Goal: Obtain resource: Obtain resource

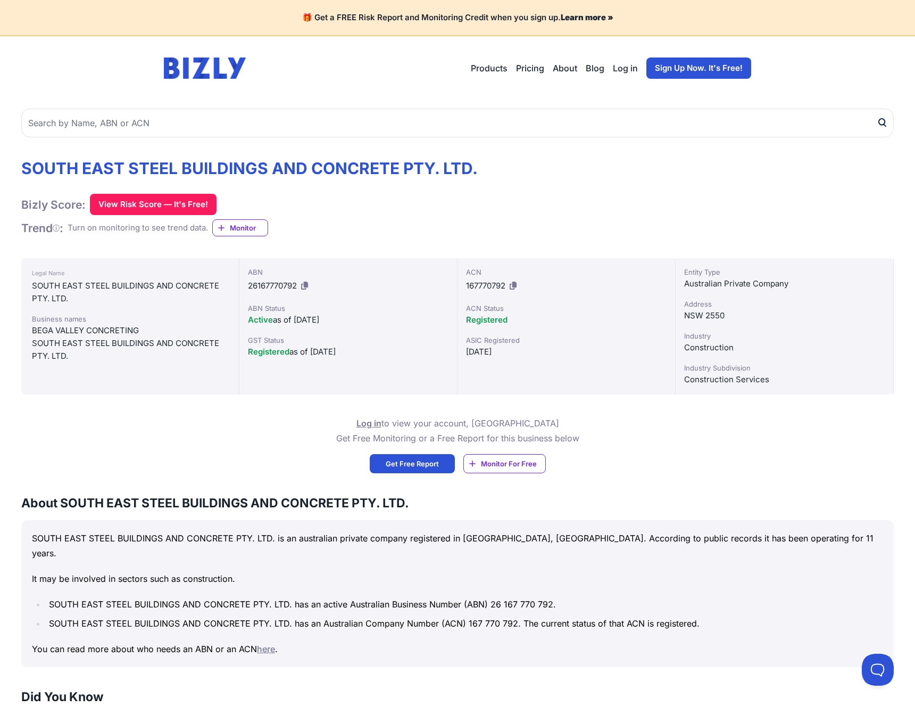
click at [237, 390] on div "Legal Name SOUTH EAST STEEL BUILDINGS AND CONCRETE PTY. LTD. Business names BEG…" at bounding box center [130, 326] width 218 height 136
click at [156, 217] on div "SOUTH EAST STEEL BUILDINGS AND CONCRETE PTY. LTD. Bizly Score: View Risk Score …" at bounding box center [249, 198] width 457 height 78
click at [158, 205] on button "View Risk Score — It's Free!" at bounding box center [153, 204] width 127 height 21
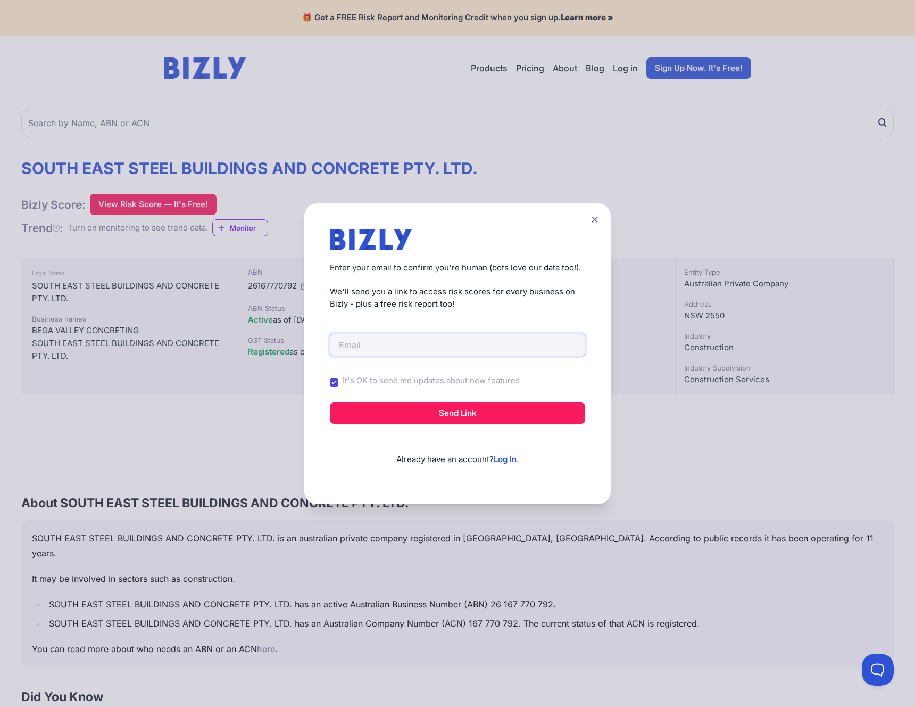
click at [431, 354] on input "email" at bounding box center [457, 345] width 255 height 22
type input "[PERSON_NAME][EMAIL_ADDRESS][PERSON_NAME][DOMAIN_NAME]"
click at [353, 378] on label "It's OK to send me updates about new features" at bounding box center [431, 381] width 177 height 12
click at [0, 0] on input "It's OK to send me updates about new features" at bounding box center [0, 0] width 0 height 0
click at [338, 382] on div "It's OK to send me updates about new features" at bounding box center [457, 382] width 255 height 28
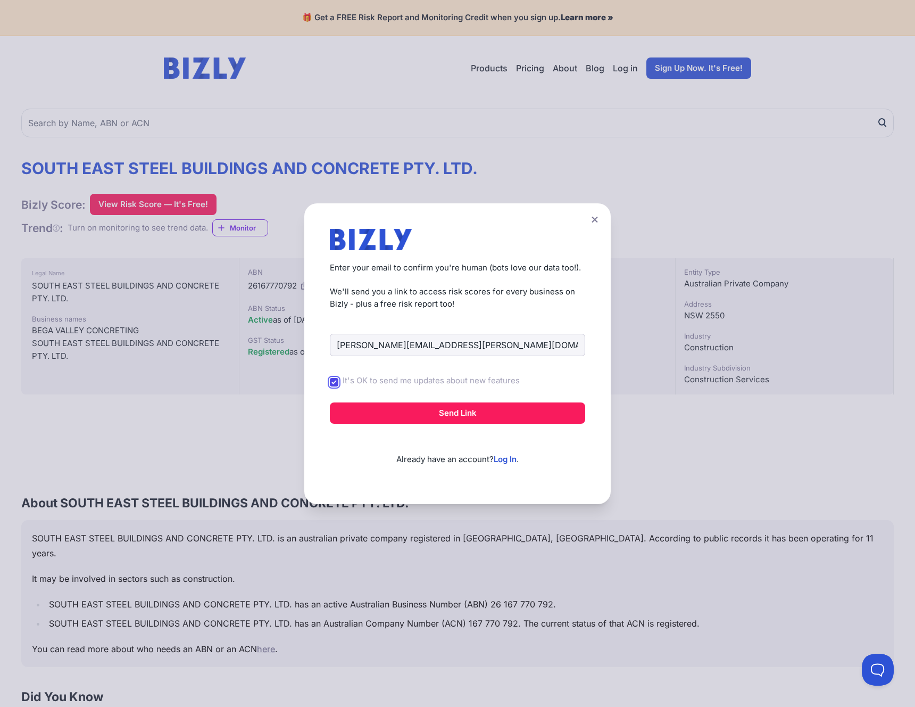
click at [336, 384] on input "It's OK to send me updates about new features" at bounding box center [334, 382] width 9 height 9
checkbox input "false"
click at [378, 416] on button "Send Link" at bounding box center [457, 412] width 255 height 21
click at [486, 413] on button "Send Link" at bounding box center [457, 412] width 255 height 21
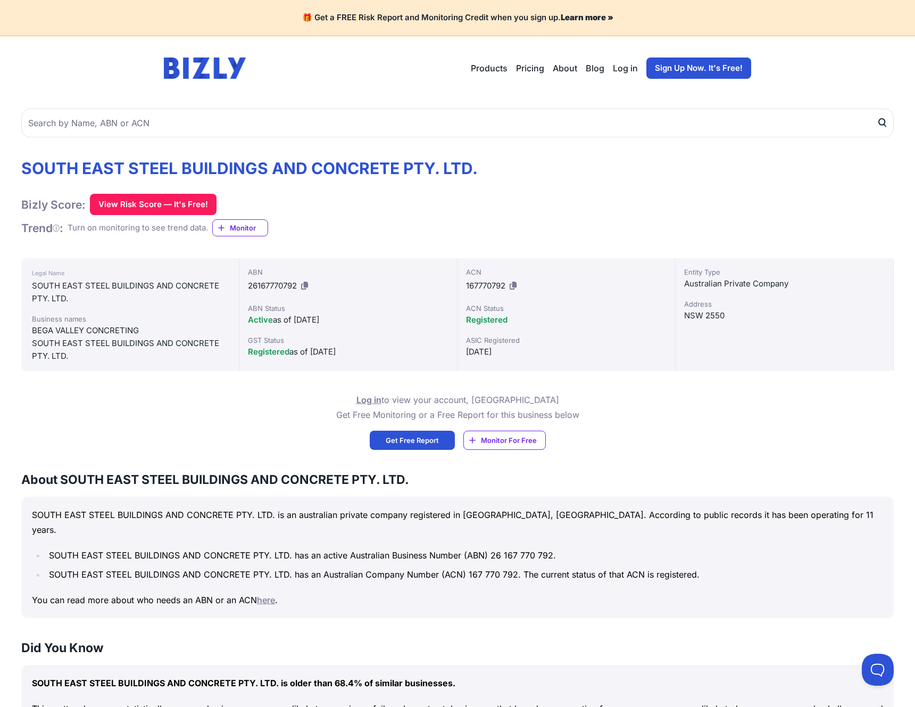
click at [375, 178] on div "SOUTH EAST STEEL BUILDINGS AND CONCRETE PTY. LTD. Bizly Score: View Risk Score …" at bounding box center [249, 198] width 457 height 78
drag, startPoint x: 101, startPoint y: 299, endPoint x: 31, endPoint y: 285, distance: 71.7
click at [31, 285] on div "Legal Name SOUTH EAST STEEL BUILDINGS AND CONCRETE PTY. LTD. Business names BEG…" at bounding box center [130, 314] width 218 height 113
